Goal: Check status: Check status

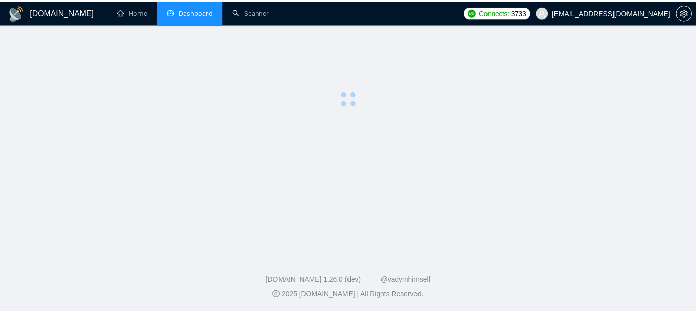
scroll to position [141, 0]
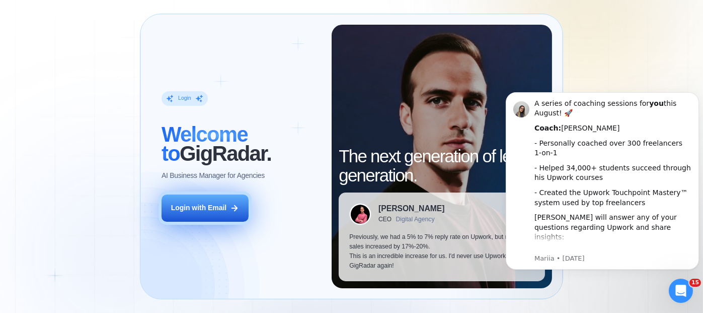
click at [208, 212] on div "Login with Email" at bounding box center [199, 208] width 56 height 10
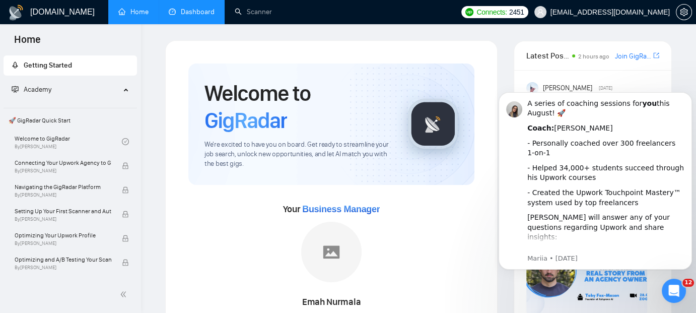
click at [190, 13] on link "Dashboard" at bounding box center [192, 12] width 46 height 9
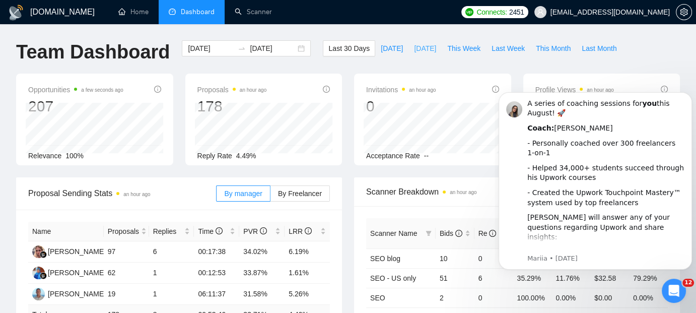
click at [415, 50] on span "[DATE]" at bounding box center [425, 48] width 22 height 11
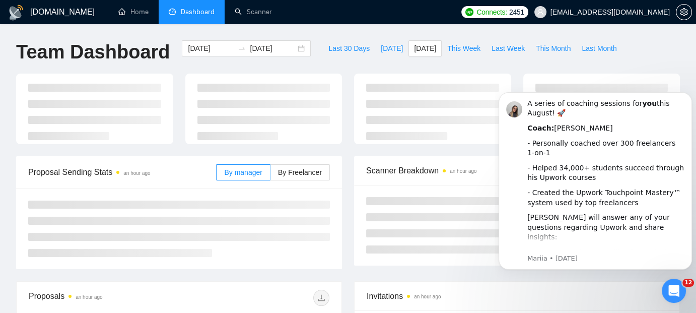
type input "2025-08-25"
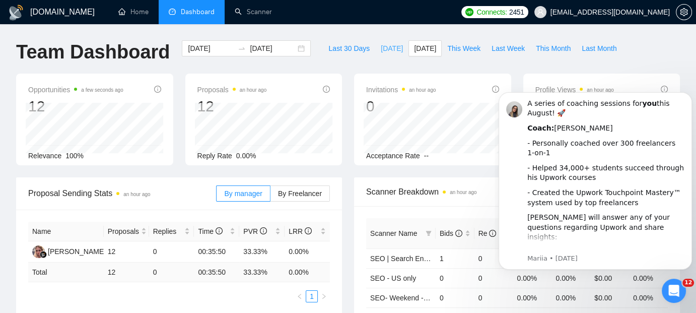
click at [381, 53] on span "Today" at bounding box center [392, 48] width 22 height 11
type input "2025-08-26"
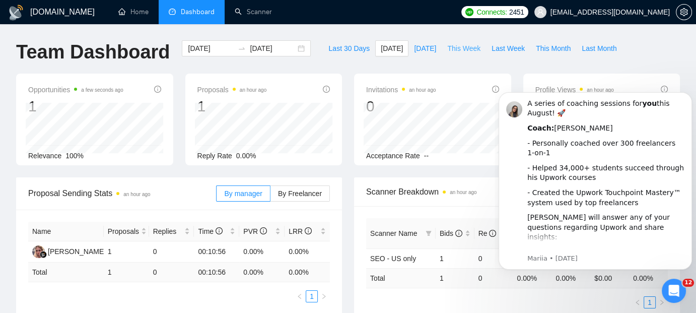
click at [454, 50] on span "This Week" at bounding box center [463, 48] width 33 height 11
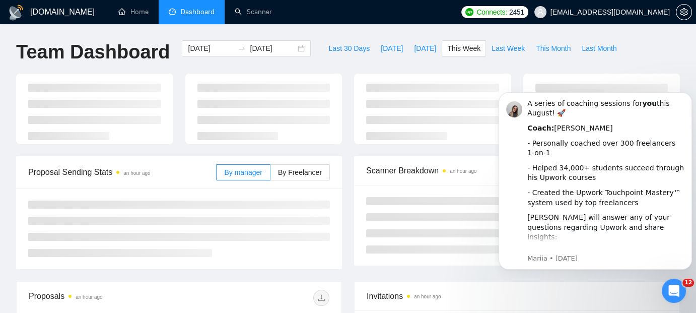
type input "2025-08-25"
type input "2025-08-31"
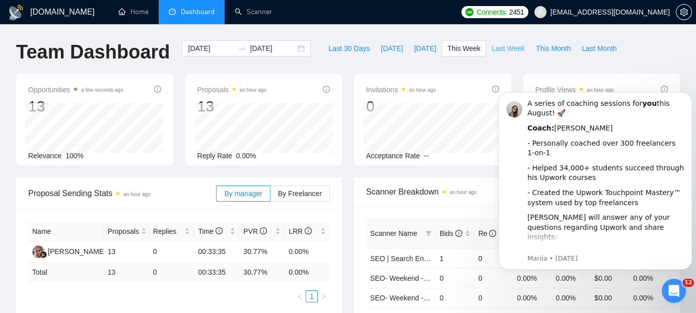
click at [491, 51] on span "Last Week" at bounding box center [507, 48] width 33 height 11
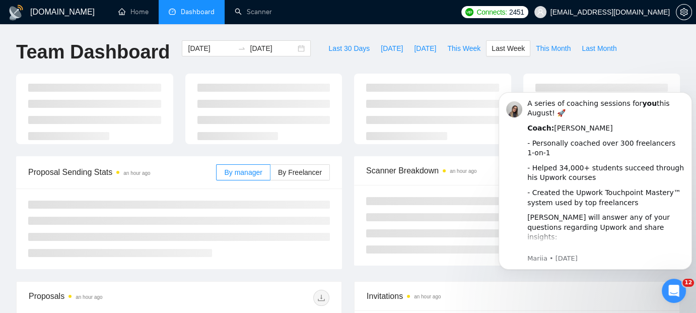
type input "2025-08-18"
type input "2025-08-24"
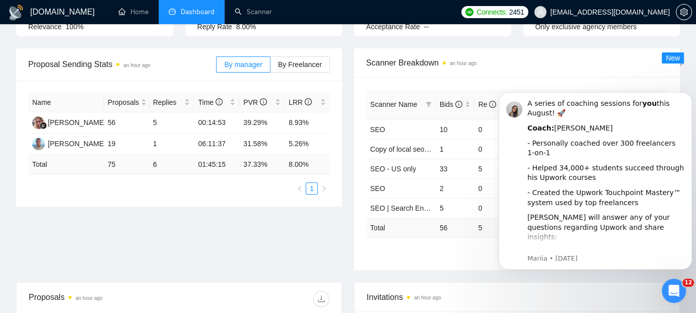
scroll to position [138, 0]
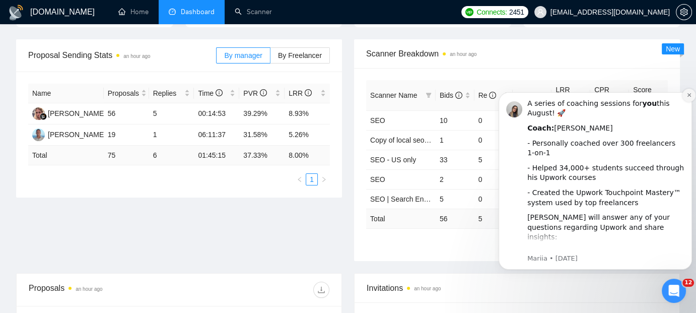
click at [687, 97] on icon "Dismiss notification" at bounding box center [689, 95] width 6 height 6
click at [687, 97] on icon "Dismiss notification" at bounding box center [689, 95] width 5 height 5
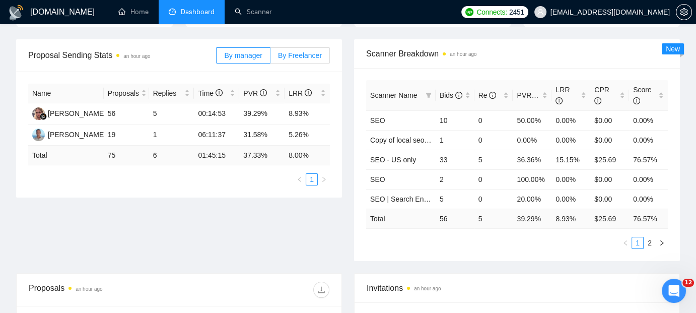
click at [298, 51] on span "By Freelancer" at bounding box center [300, 55] width 44 height 8
click at [270, 58] on input "By Freelancer" at bounding box center [270, 58] width 0 height 0
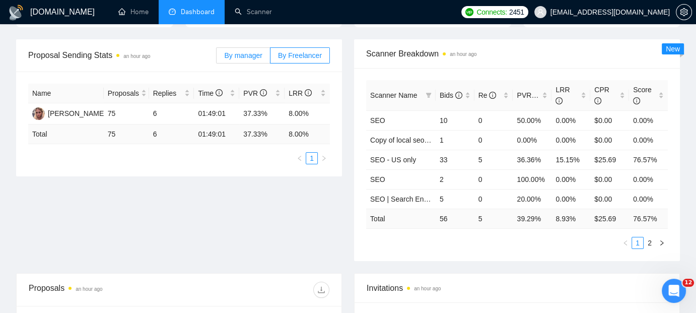
click at [242, 54] on span "By manager" at bounding box center [243, 55] width 38 height 8
click at [217, 58] on input "By manager" at bounding box center [217, 58] width 0 height 0
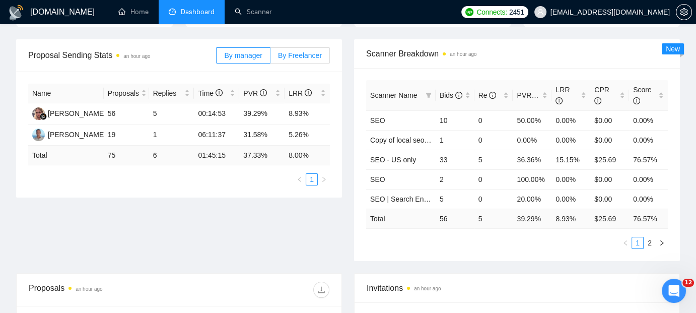
click at [301, 52] on span "By Freelancer" at bounding box center [300, 55] width 44 height 8
click at [270, 58] on input "By Freelancer" at bounding box center [270, 58] width 0 height 0
